Goal: Task Accomplishment & Management: Use online tool/utility

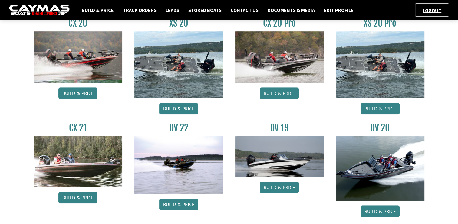
scroll to position [424, 0]
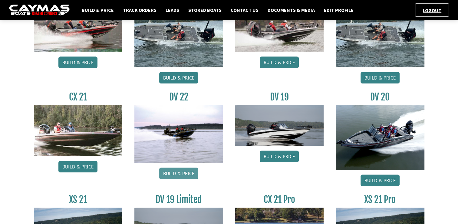
click at [191, 172] on link "Build & Price" at bounding box center [178, 173] width 39 height 12
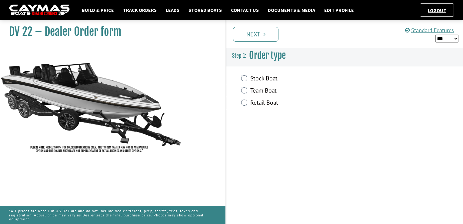
click at [251, 82] on label "Stock Boat" at bounding box center [314, 79] width 128 height 9
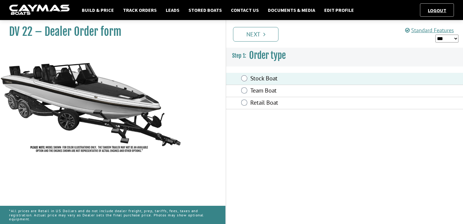
click at [251, 39] on link "Next" at bounding box center [255, 34] width 45 height 15
